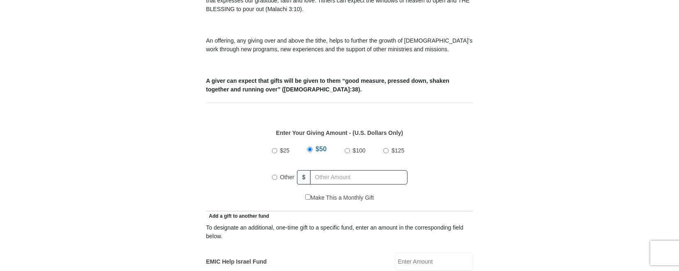
scroll to position [312, 0]
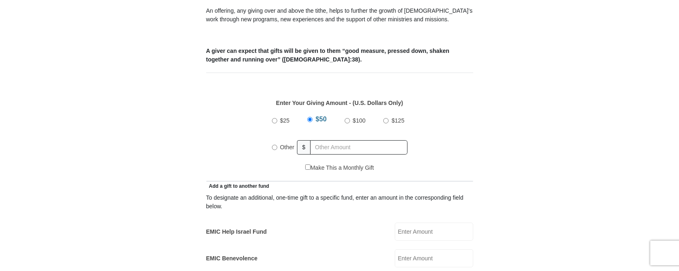
click at [273, 145] on input "Other" at bounding box center [274, 147] width 5 height 5
radio input "true"
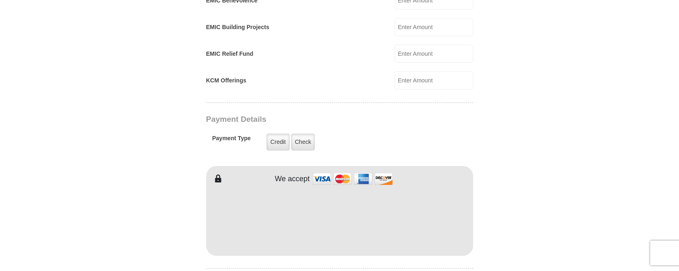
scroll to position [580, 0]
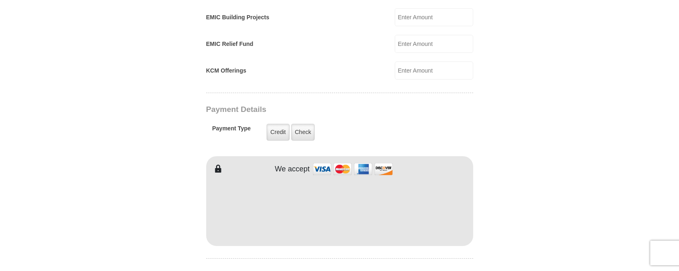
type input "200.00"
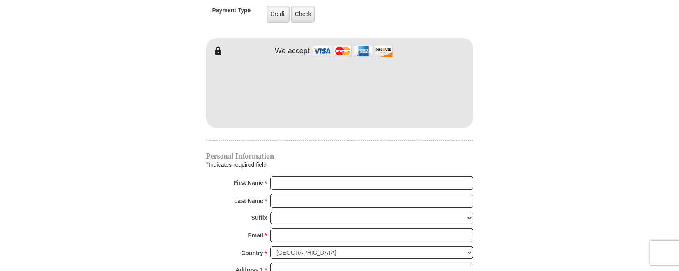
scroll to position [714, 0]
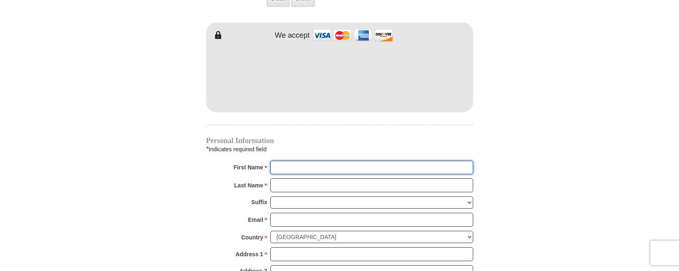
drag, startPoint x: 313, startPoint y: 162, endPoint x: 328, endPoint y: 157, distance: 16.0
click at [313, 161] on input "First Name *" at bounding box center [371, 168] width 203 height 14
click at [327, 161] on input "First Name *" at bounding box center [371, 168] width 203 height 14
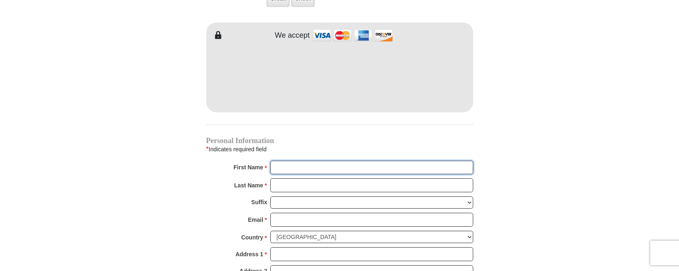
click at [328, 161] on input "First Name *" at bounding box center [371, 168] width 203 height 14
type input "[PERSON_NAME] and [PERSON_NAME]"
type input "[PERSON_NAME]"
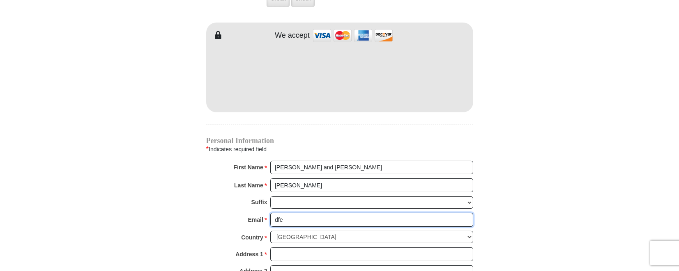
type input "[EMAIL_ADDRESS][DOMAIN_NAME]"
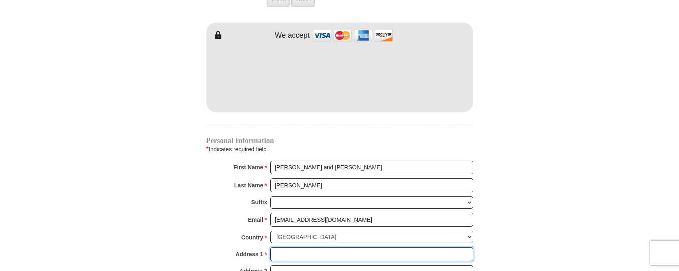
type input "[STREET_ADDRESS]"
type input "[PERSON_NAME]"
select select "[GEOGRAPHIC_DATA]"
type input "75707"
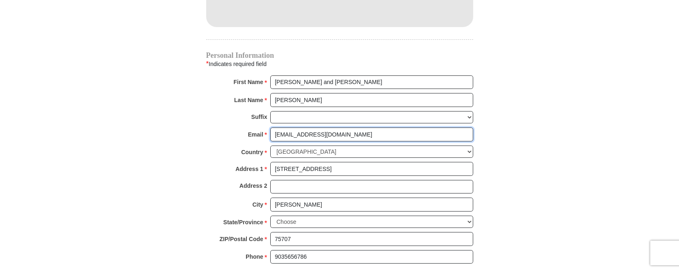
scroll to position [803, 0]
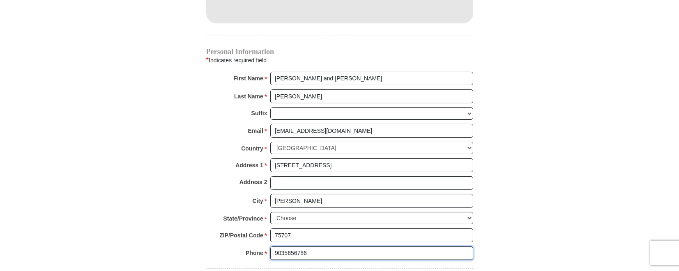
click at [283, 247] on input "9035656786" at bounding box center [371, 254] width 203 height 14
click at [295, 247] on input "903-5656786" at bounding box center [371, 254] width 203 height 14
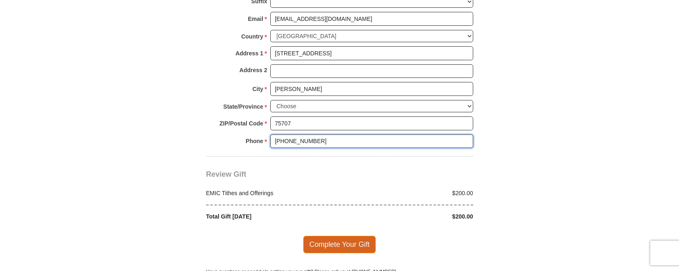
scroll to position [937, 0]
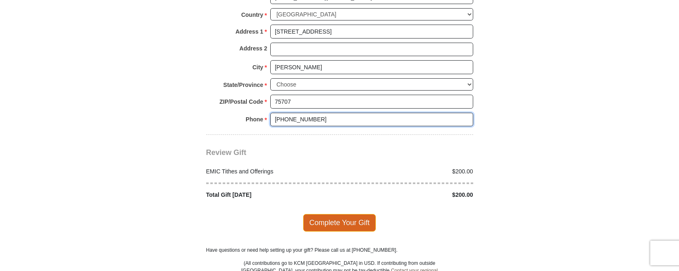
type input "[PHONE_NUMBER]"
click at [348, 214] on span "Complete Your Gift" at bounding box center [339, 222] width 73 height 17
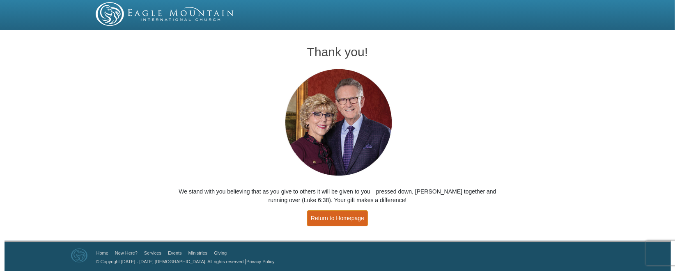
click at [345, 216] on link "Return to Homepage" at bounding box center [337, 219] width 61 height 16
